Goal: Information Seeking & Learning: Learn about a topic

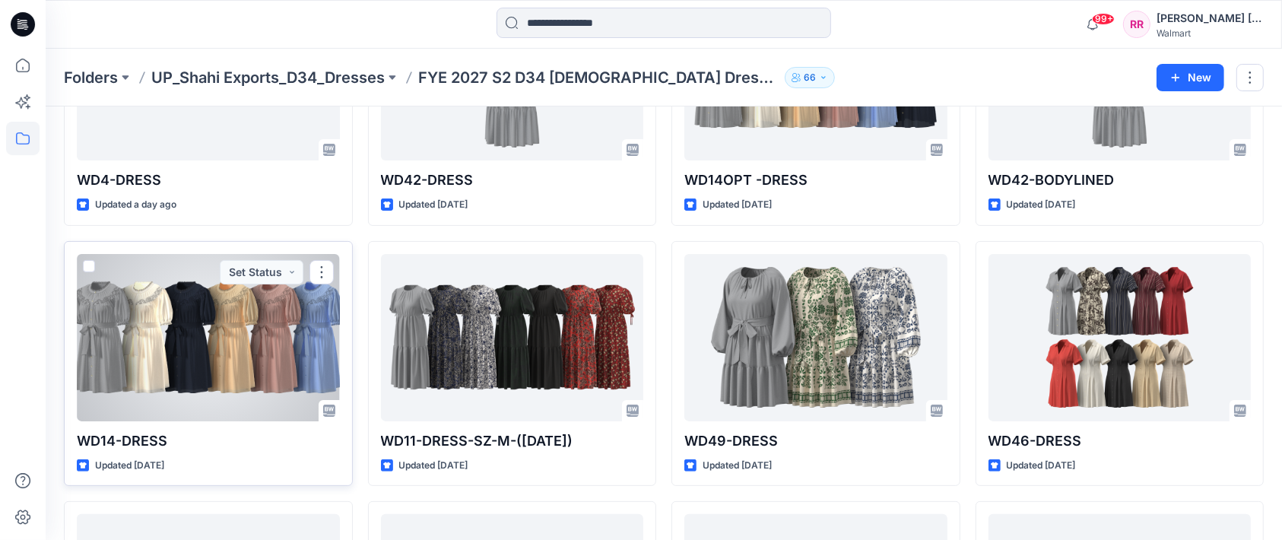
scroll to position [95, 0]
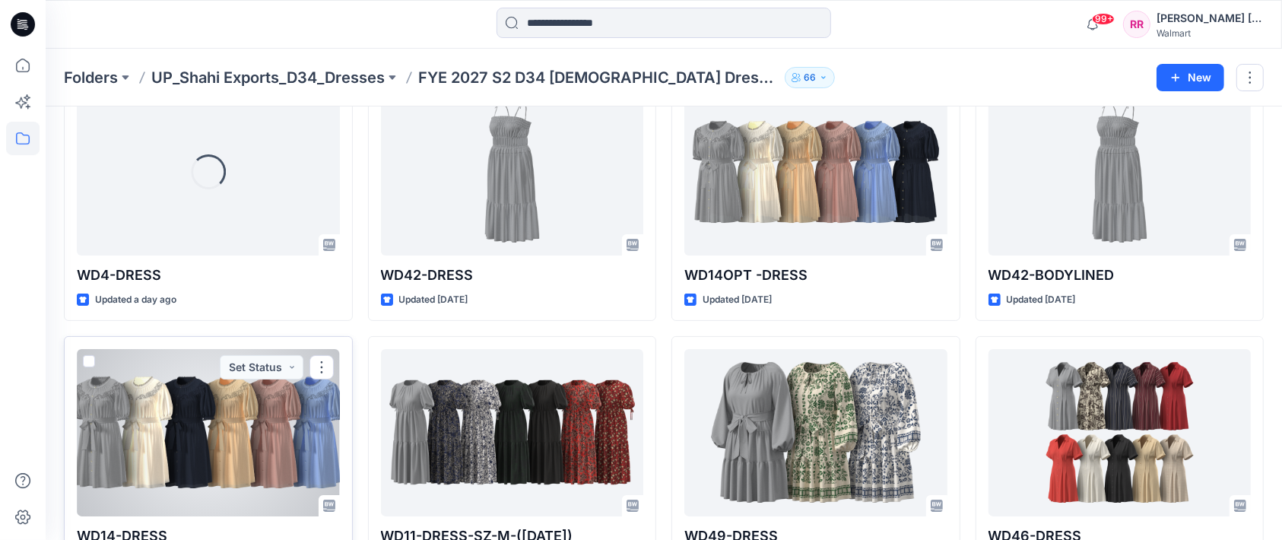
click at [253, 407] on div at bounding box center [208, 432] width 263 height 167
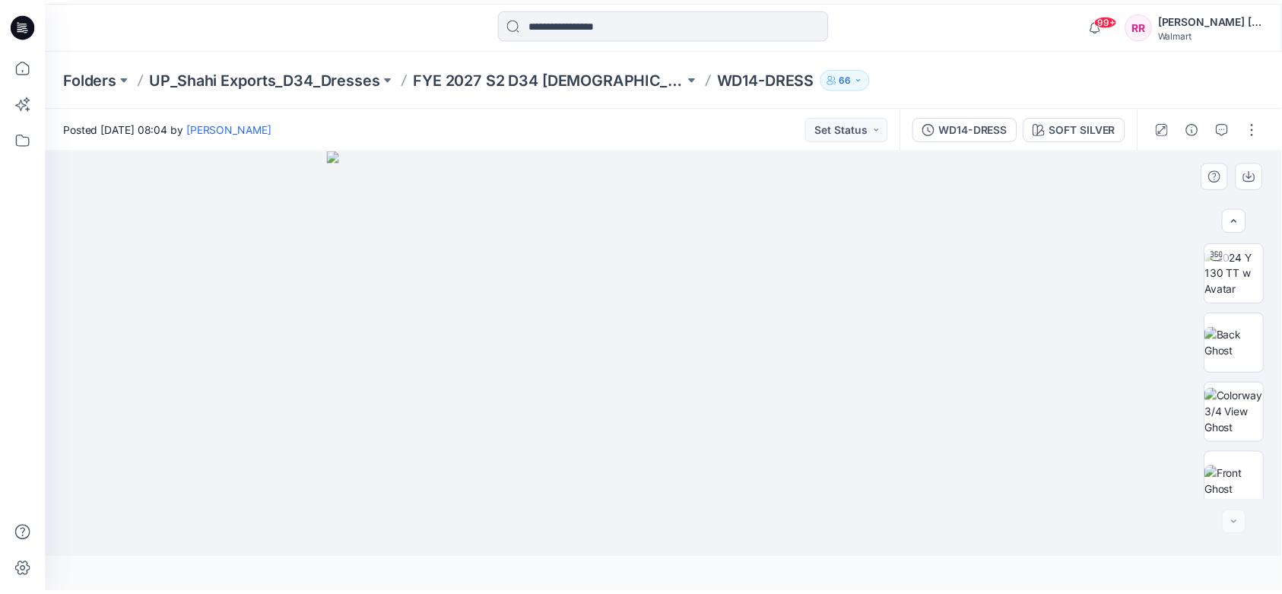
scroll to position [152, 0]
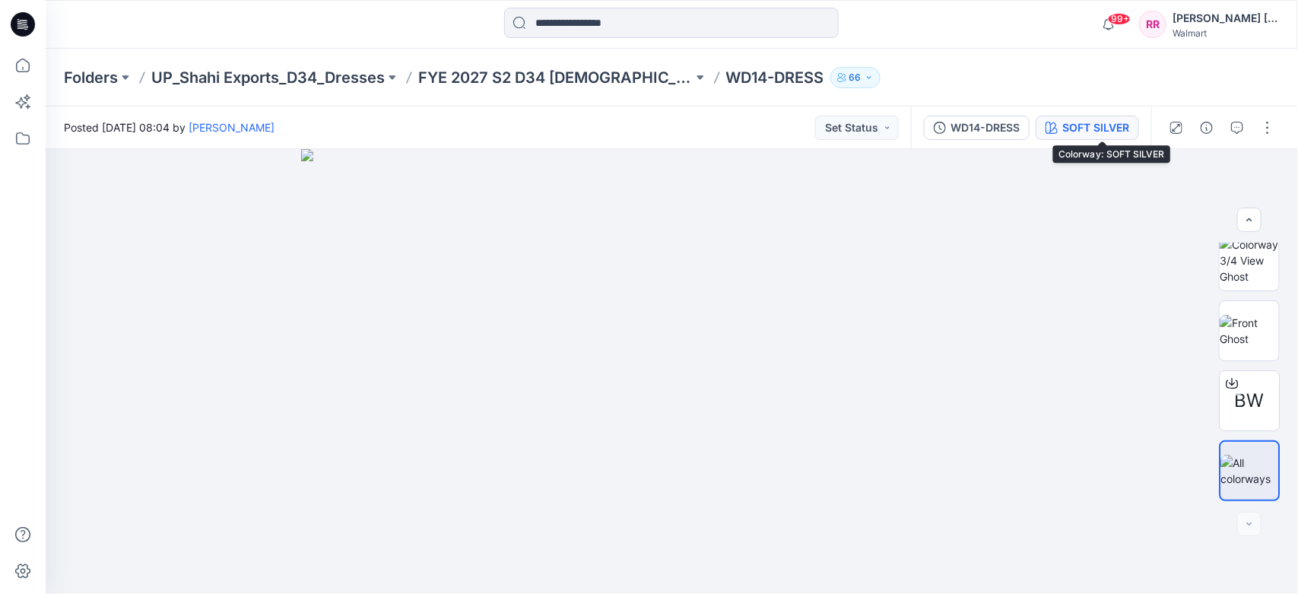
click at [1114, 127] on div "SOFT SILVER" at bounding box center [1095, 127] width 67 height 17
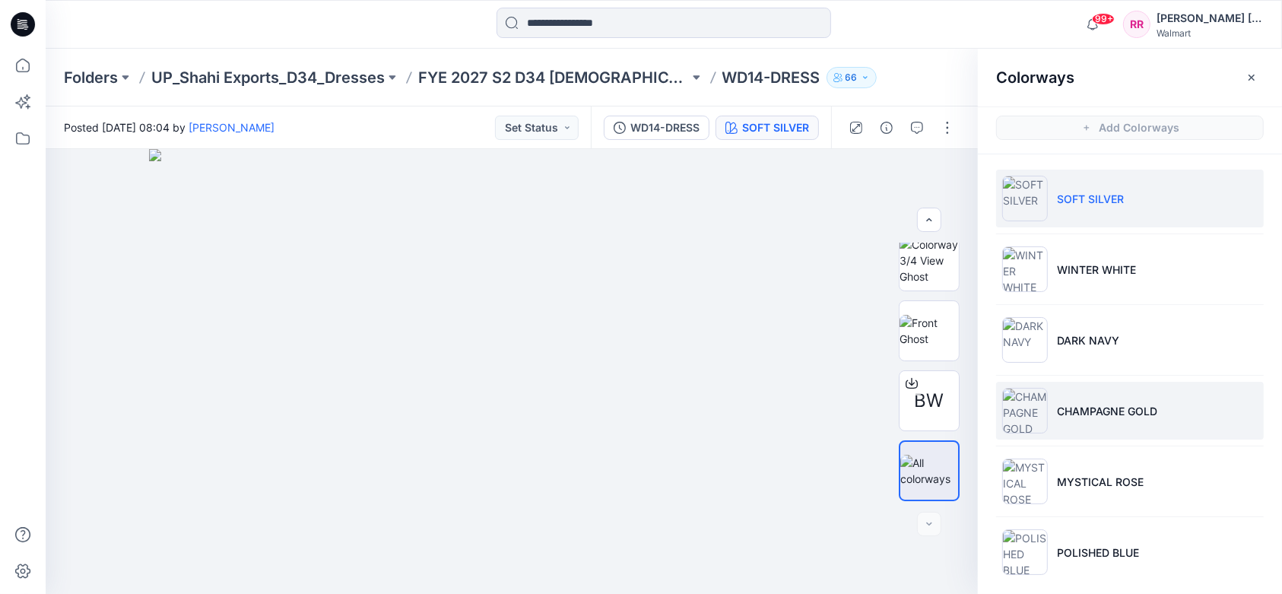
click at [1095, 418] on p "CHAMPAGNE GOLD" at bounding box center [1107, 411] width 100 height 16
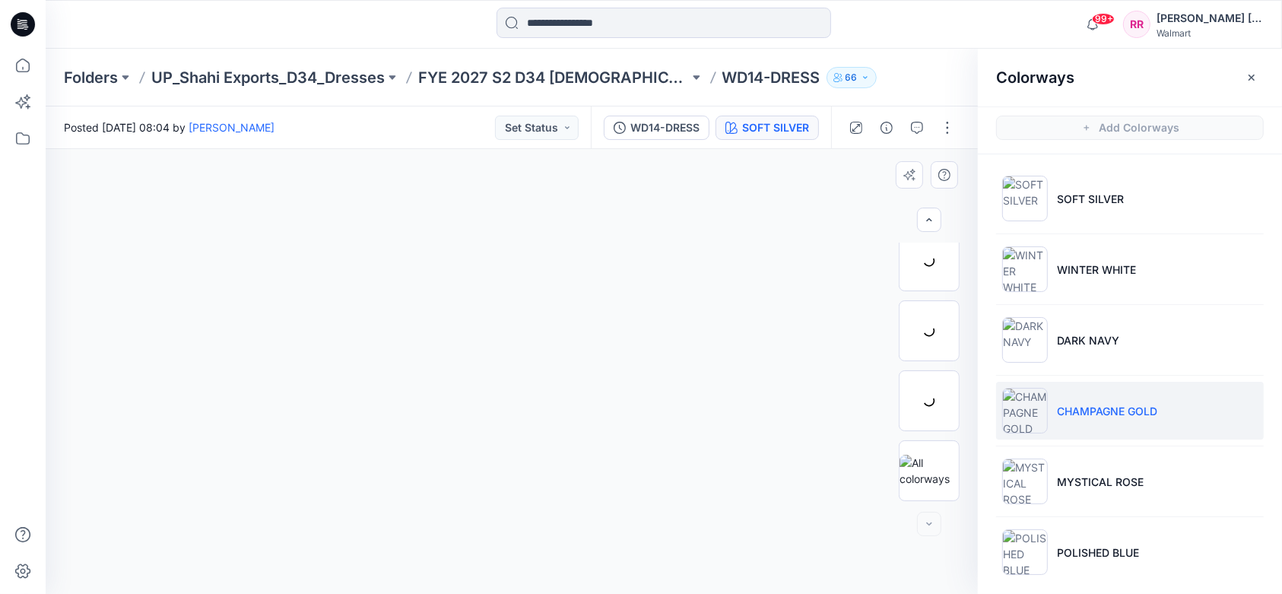
scroll to position [81, 0]
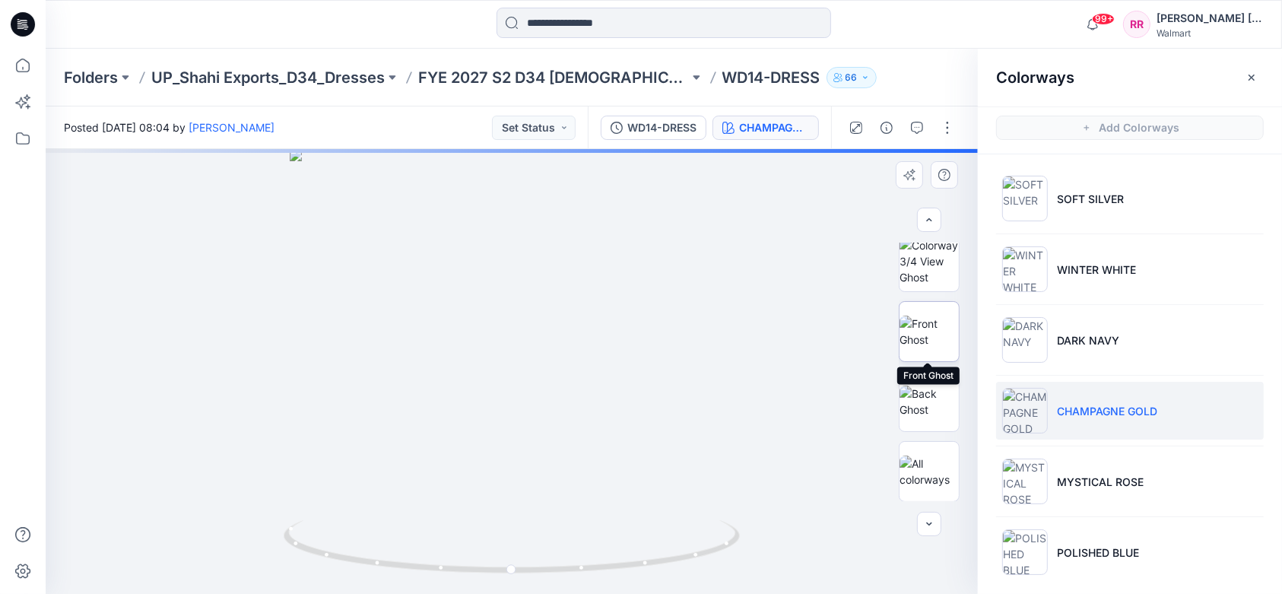
click at [924, 342] on img at bounding box center [928, 331] width 59 height 32
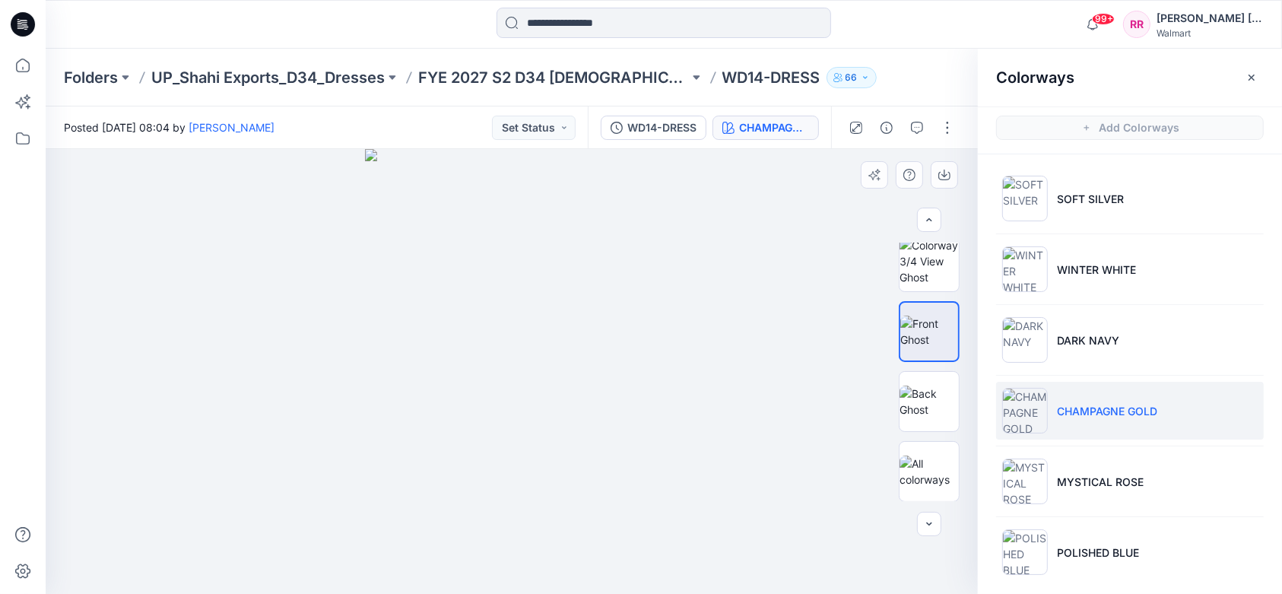
drag, startPoint x: 508, startPoint y: 258, endPoint x: 521, endPoint y: 360, distance: 101.9
click at [521, 360] on img at bounding box center [511, 371] width 293 height 445
drag, startPoint x: 534, startPoint y: 247, endPoint x: 534, endPoint y: 302, distance: 54.7
click at [534, 302] on img at bounding box center [511, 371] width 293 height 445
drag, startPoint x: 637, startPoint y: 401, endPoint x: 468, endPoint y: 195, distance: 265.7
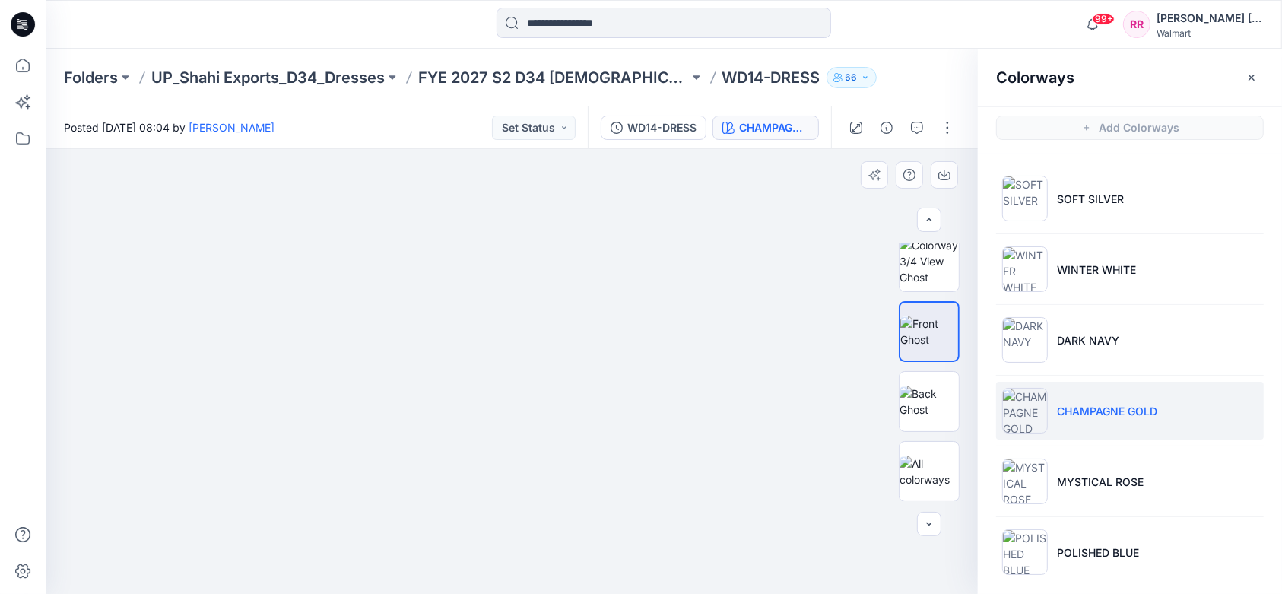
click at [468, 195] on div at bounding box center [512, 371] width 932 height 445
drag, startPoint x: 575, startPoint y: 401, endPoint x: 712, endPoint y: 419, distance: 138.8
click at [582, 344] on img at bounding box center [511, 342] width 287 height 504
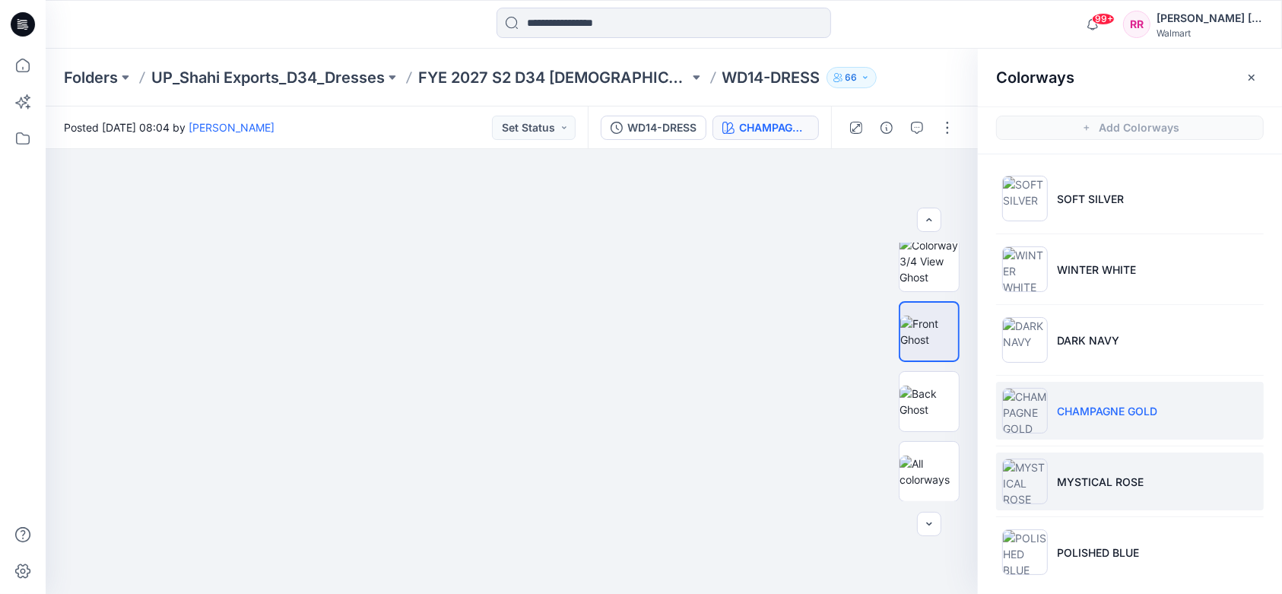
scroll to position [8, 0]
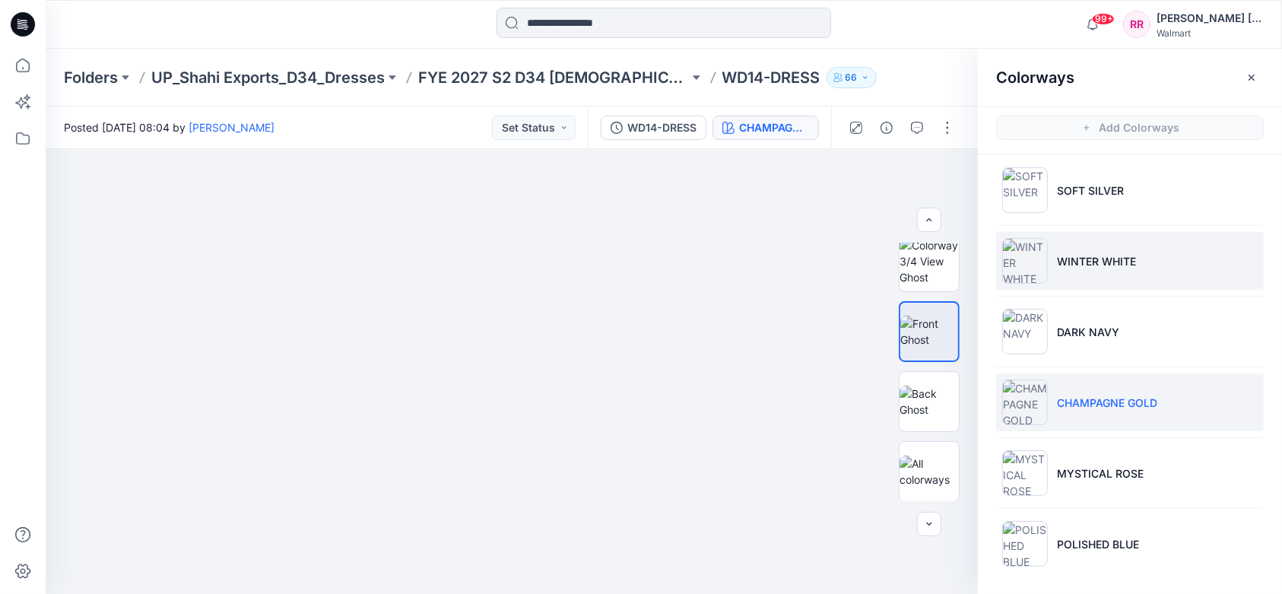
click at [1084, 262] on p "WINTER WHITE" at bounding box center [1096, 261] width 79 height 16
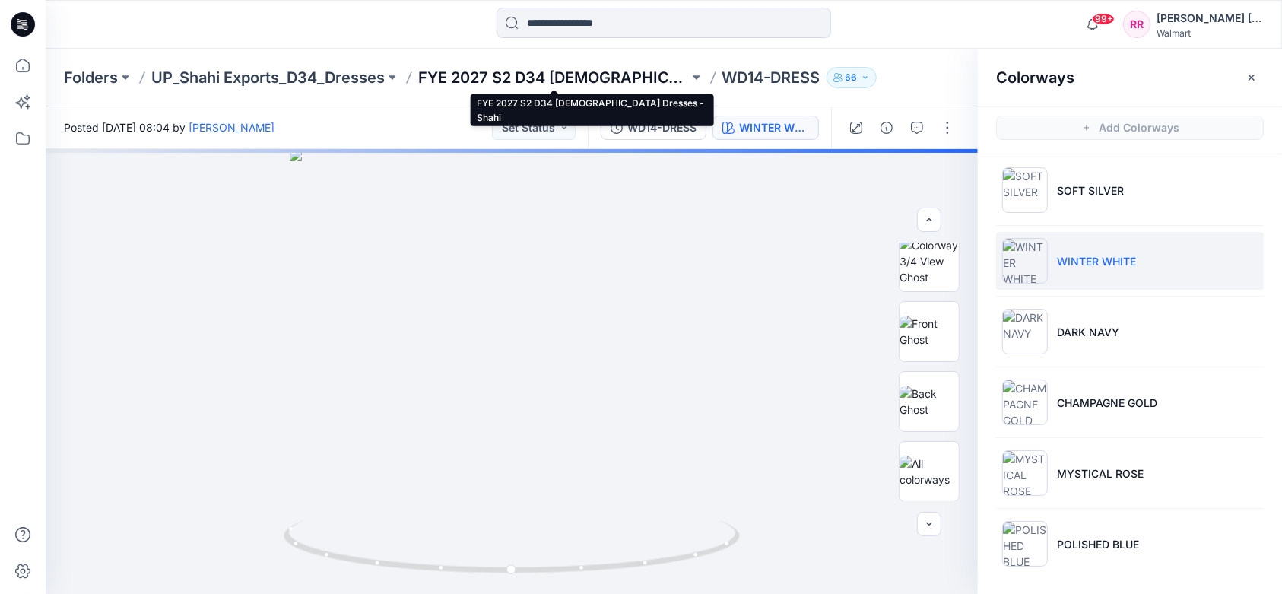
drag, startPoint x: 550, startPoint y: 76, endPoint x: 559, endPoint y: 78, distance: 9.2
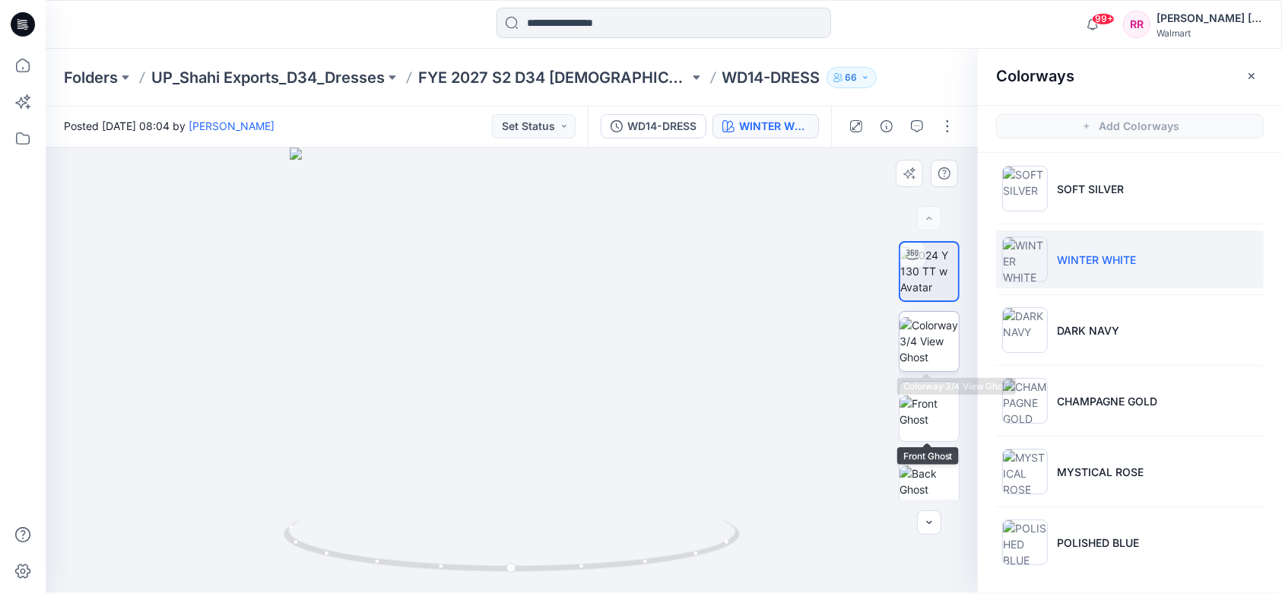
scroll to position [0, 0]
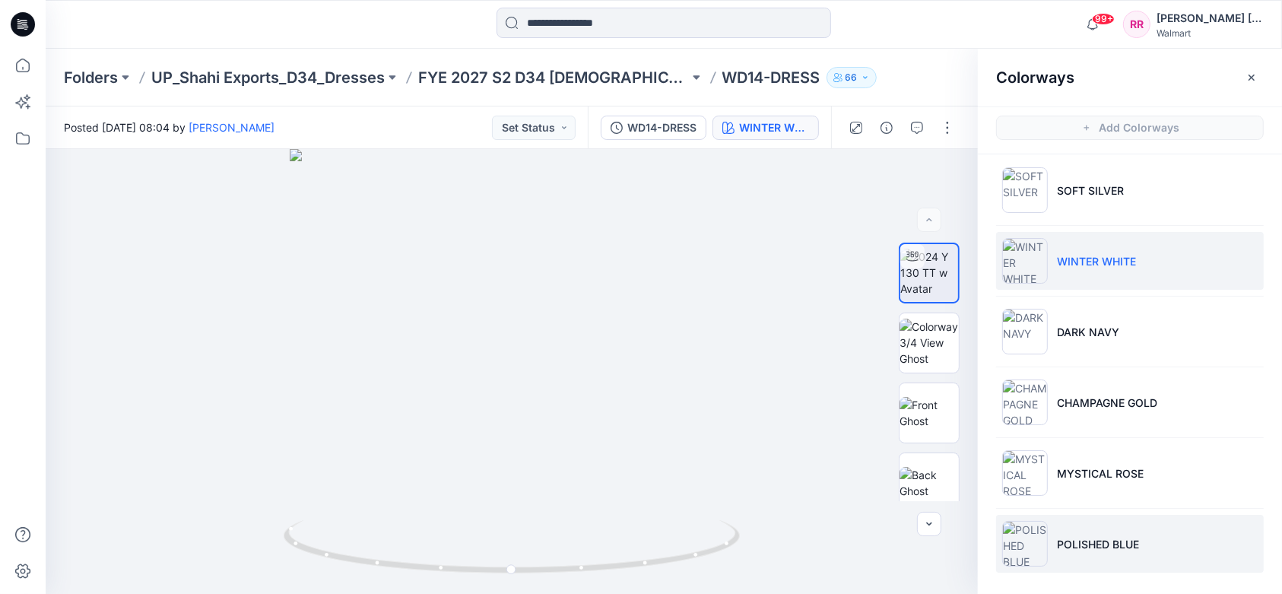
click at [1083, 539] on p "POLISHED BLUE" at bounding box center [1098, 544] width 82 height 16
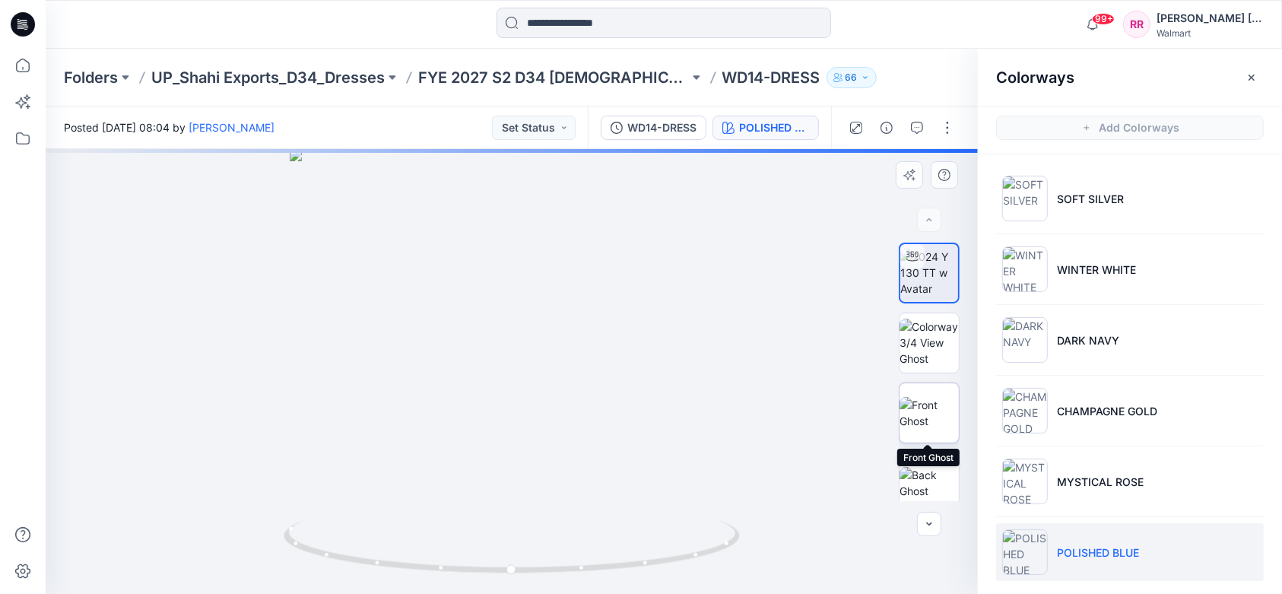
click at [939, 409] on img at bounding box center [928, 413] width 59 height 32
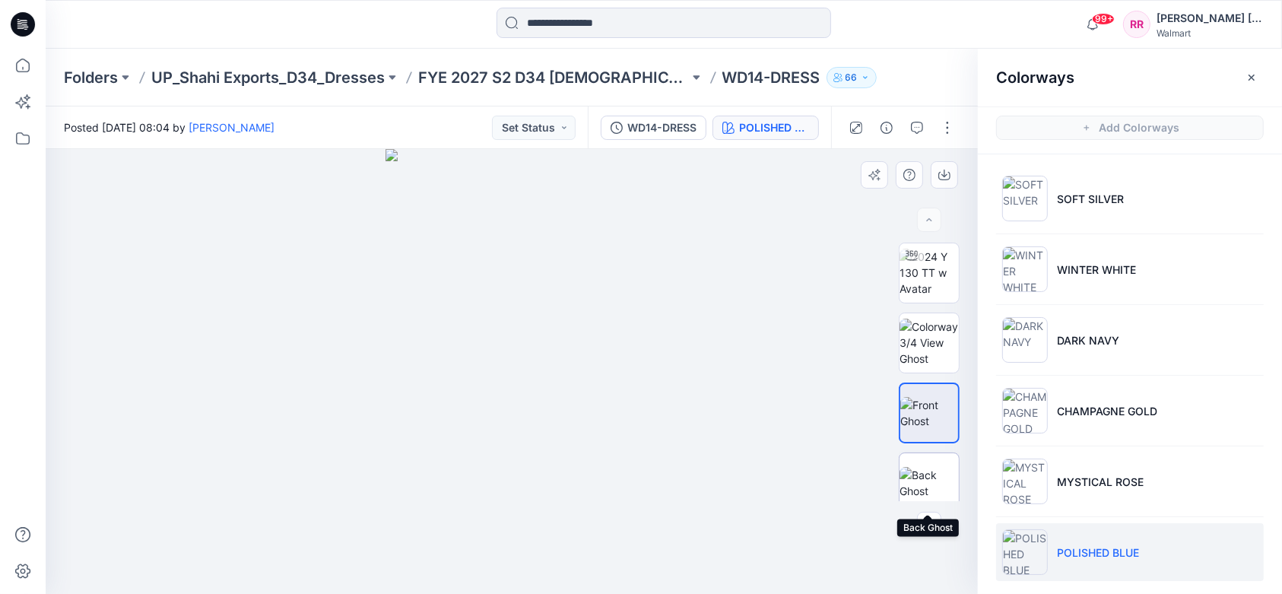
click at [920, 475] on img at bounding box center [928, 483] width 59 height 32
drag, startPoint x: 540, startPoint y: 209, endPoint x: 563, endPoint y: 354, distance: 146.4
click at [563, 354] on img at bounding box center [512, 371] width 290 height 445
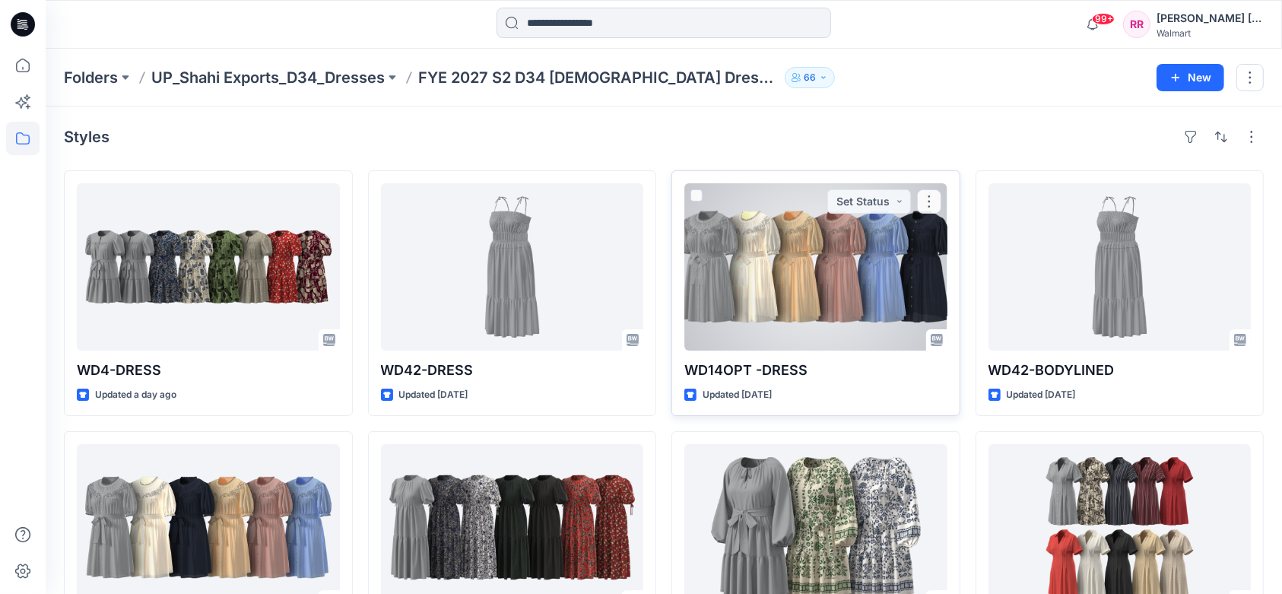
click at [808, 260] on div at bounding box center [815, 266] width 263 height 167
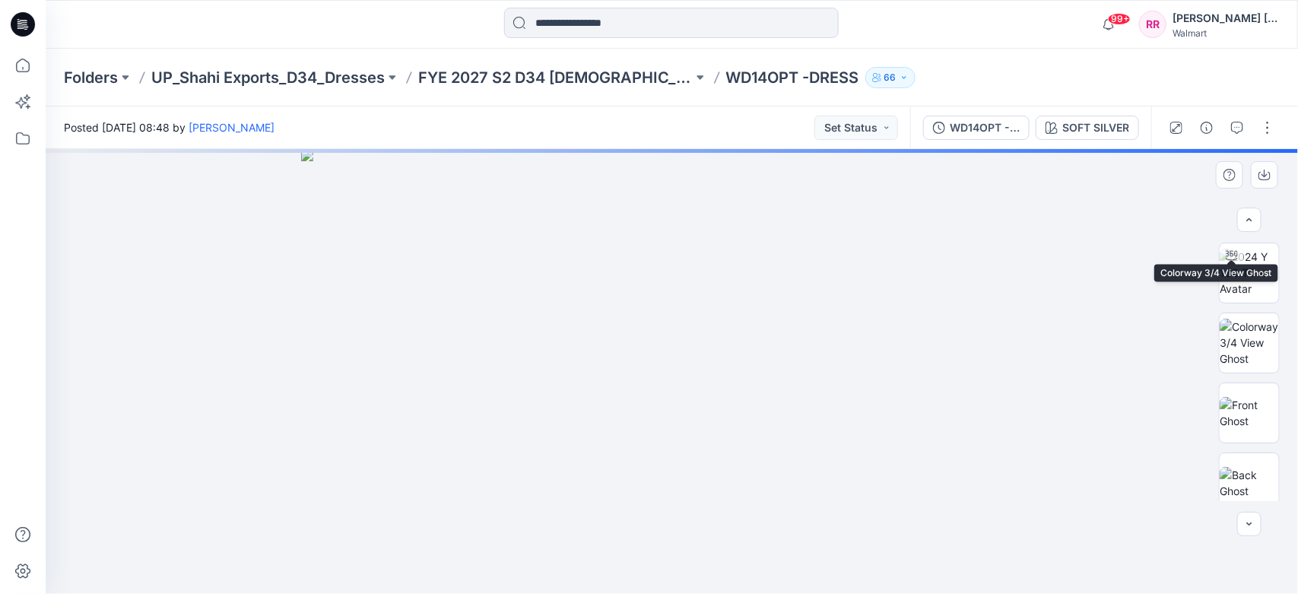
scroll to position [152, 0]
